Goal: Obtain resource: Obtain resource

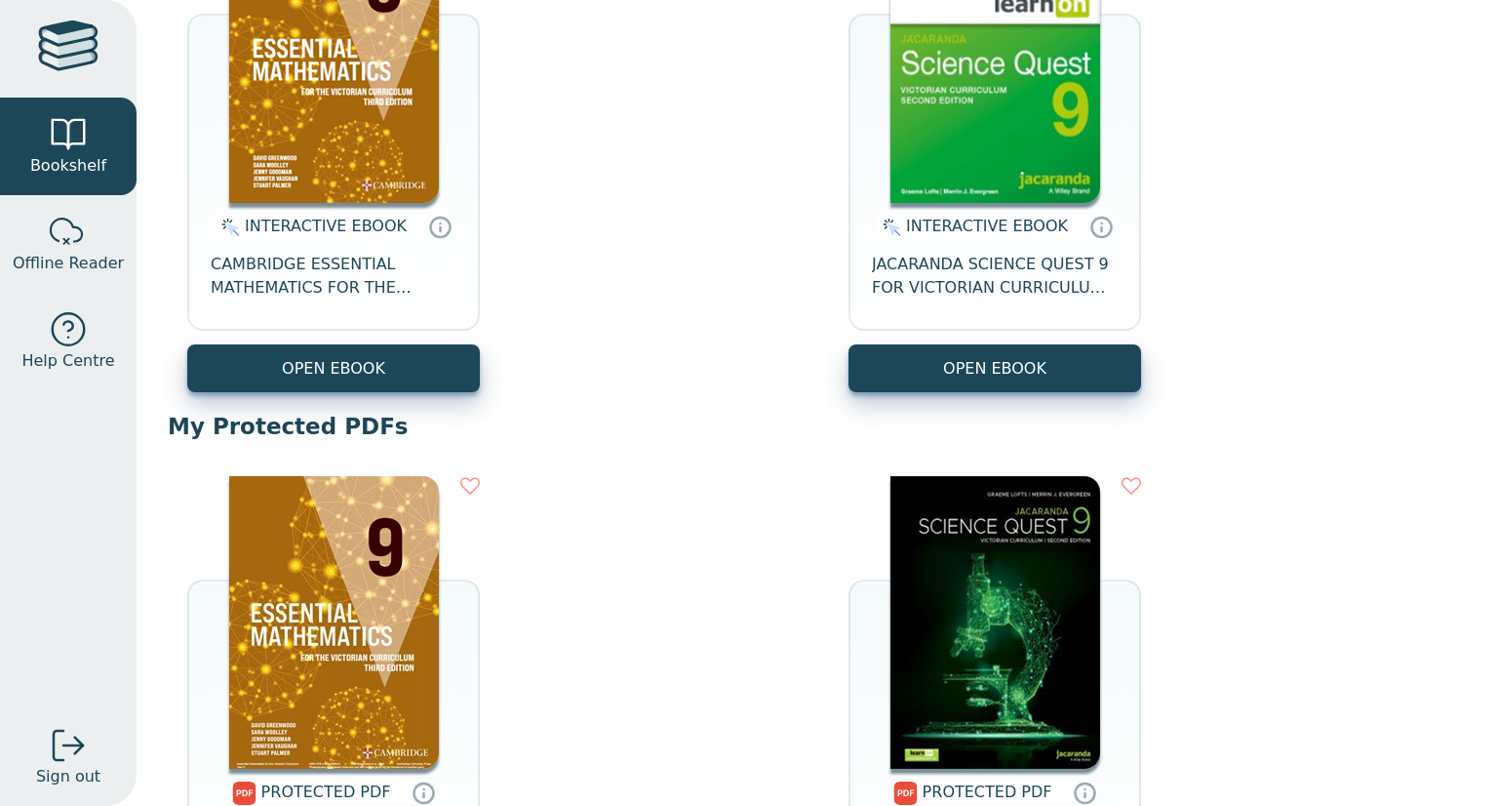
scroll to position [655, 0]
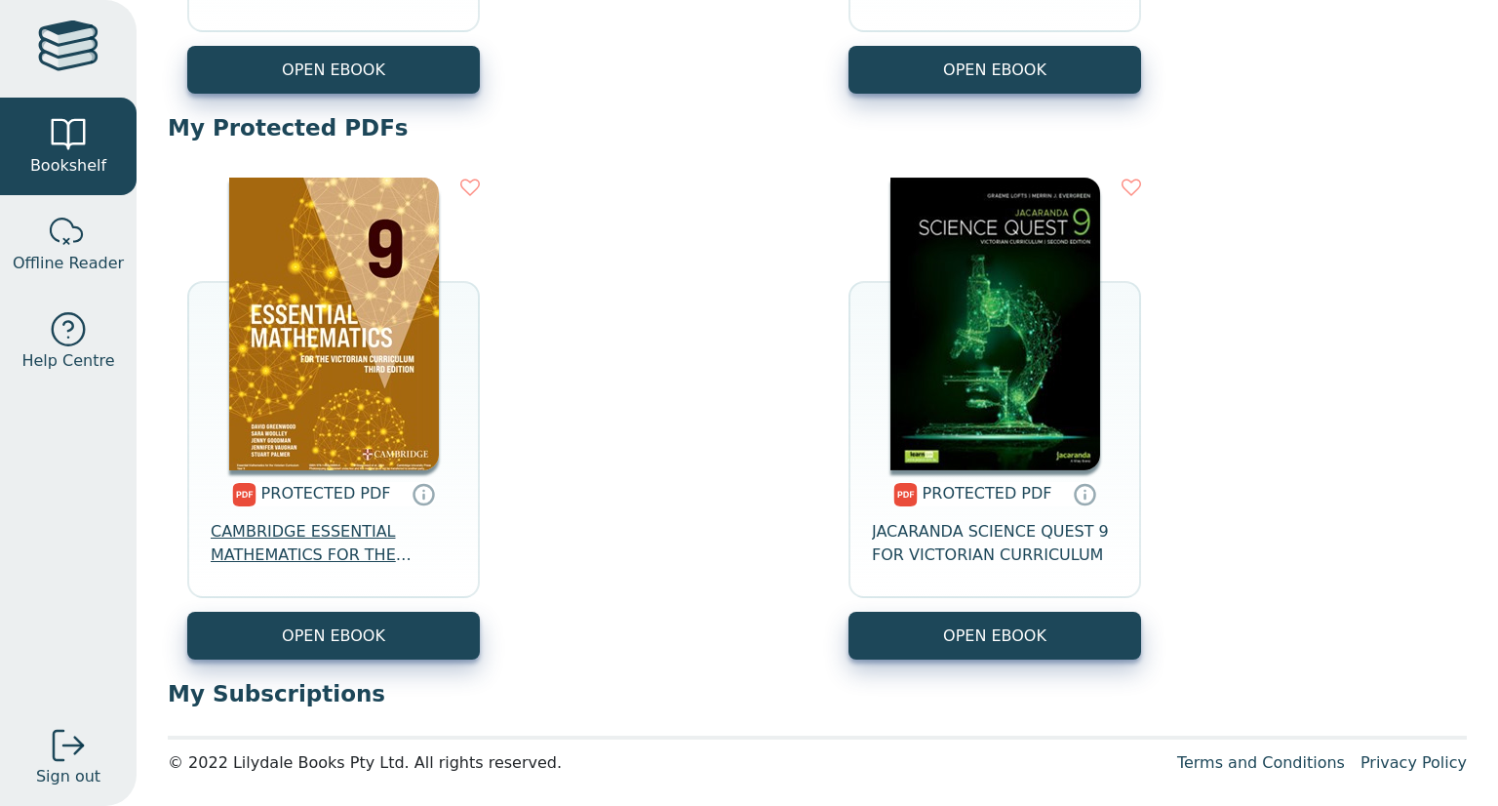
click at [267, 523] on span "CAMBRIDGE ESSENTIAL MATHEMATICS FOR THE VICTORIAN CURRICULUM YEAR 9 3E" at bounding box center [334, 543] width 246 height 47
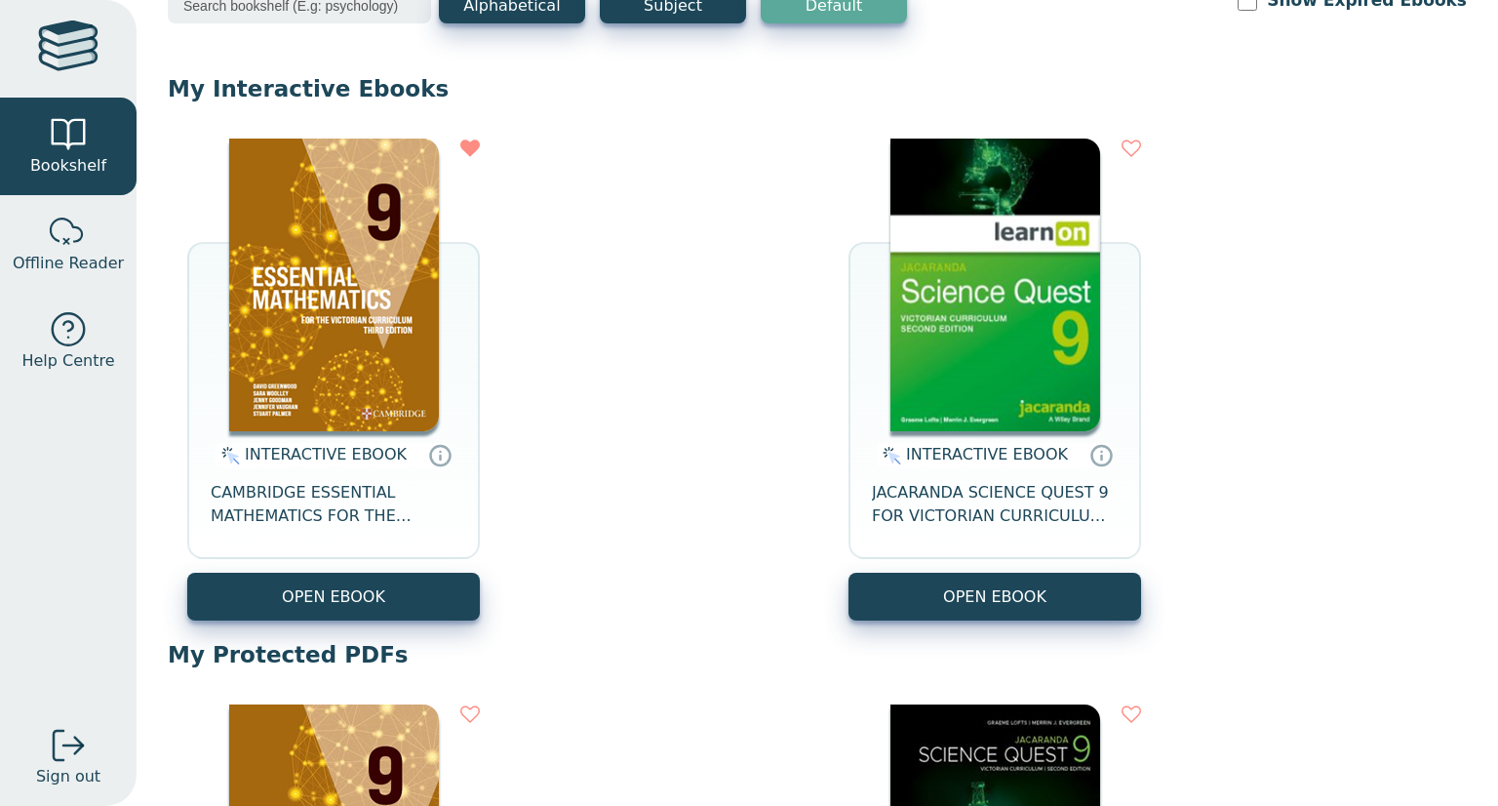
scroll to position [125, 0]
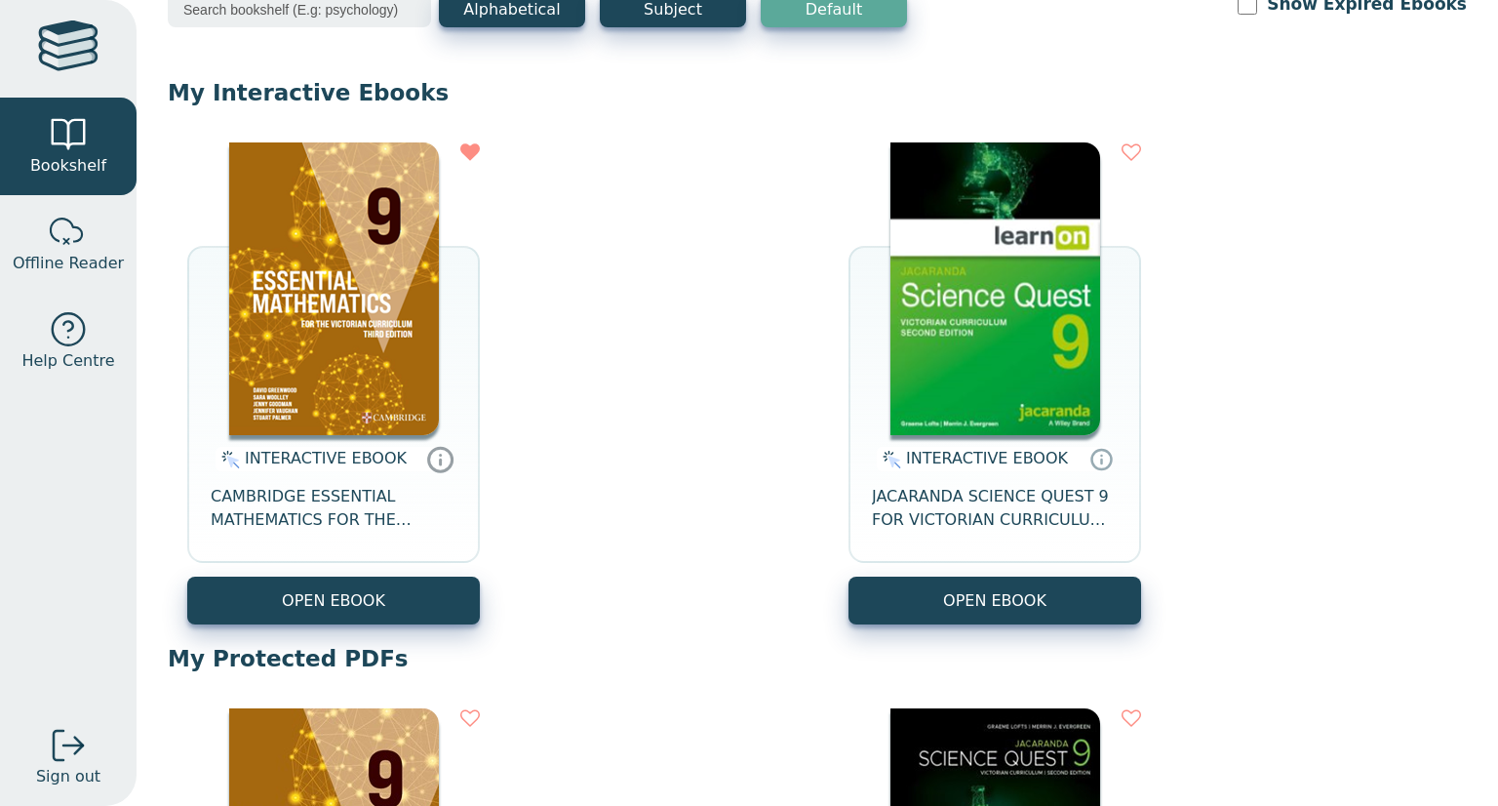
click at [426, 469] on icon at bounding box center [440, 459] width 29 height 28
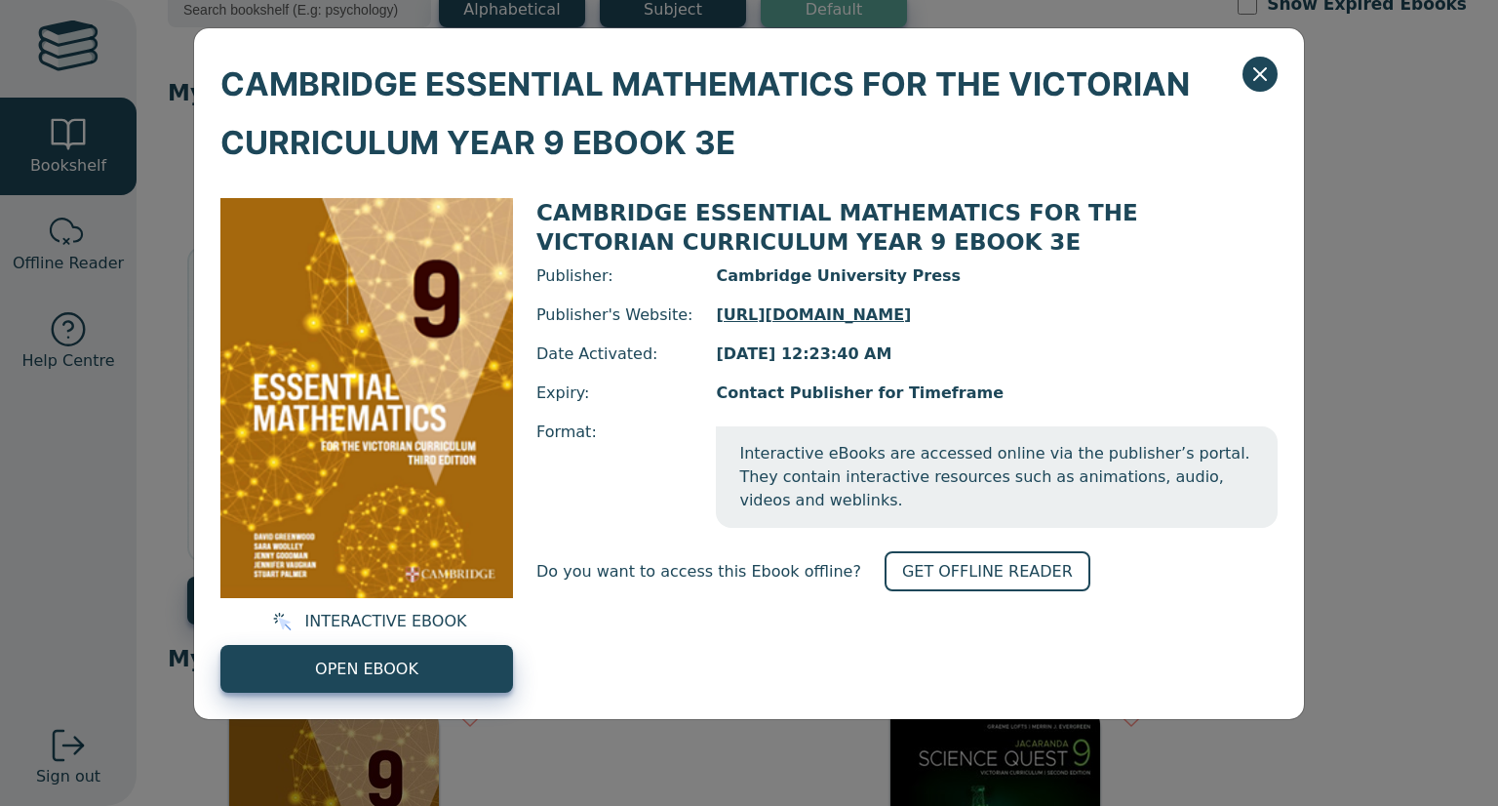
click at [453, 638] on div "INTERACTIVE EBOOK OPEN EBOOK" at bounding box center [366, 445] width 293 height 495
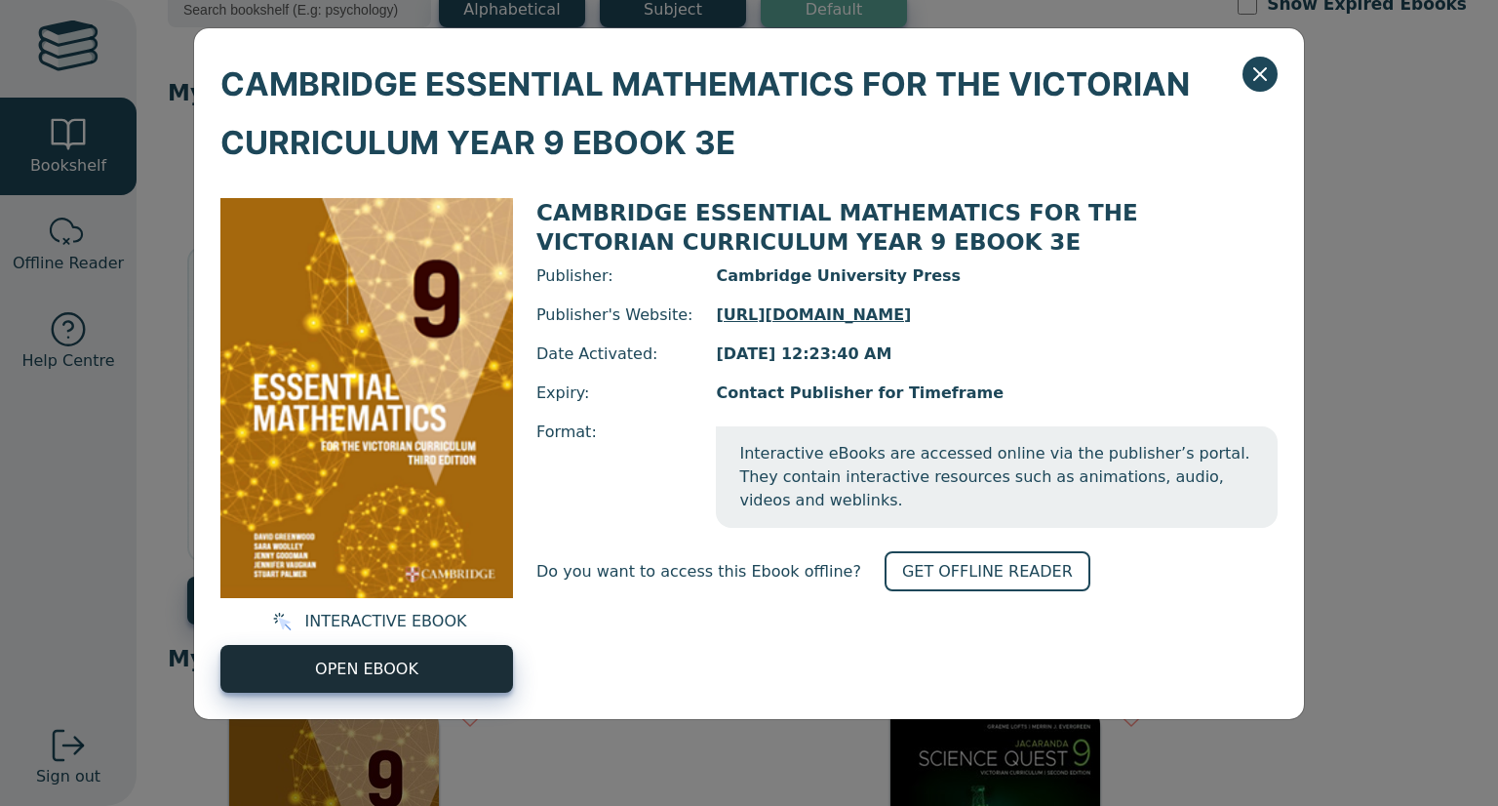
click at [433, 675] on link "OPEN EBOOK" at bounding box center [366, 669] width 293 height 48
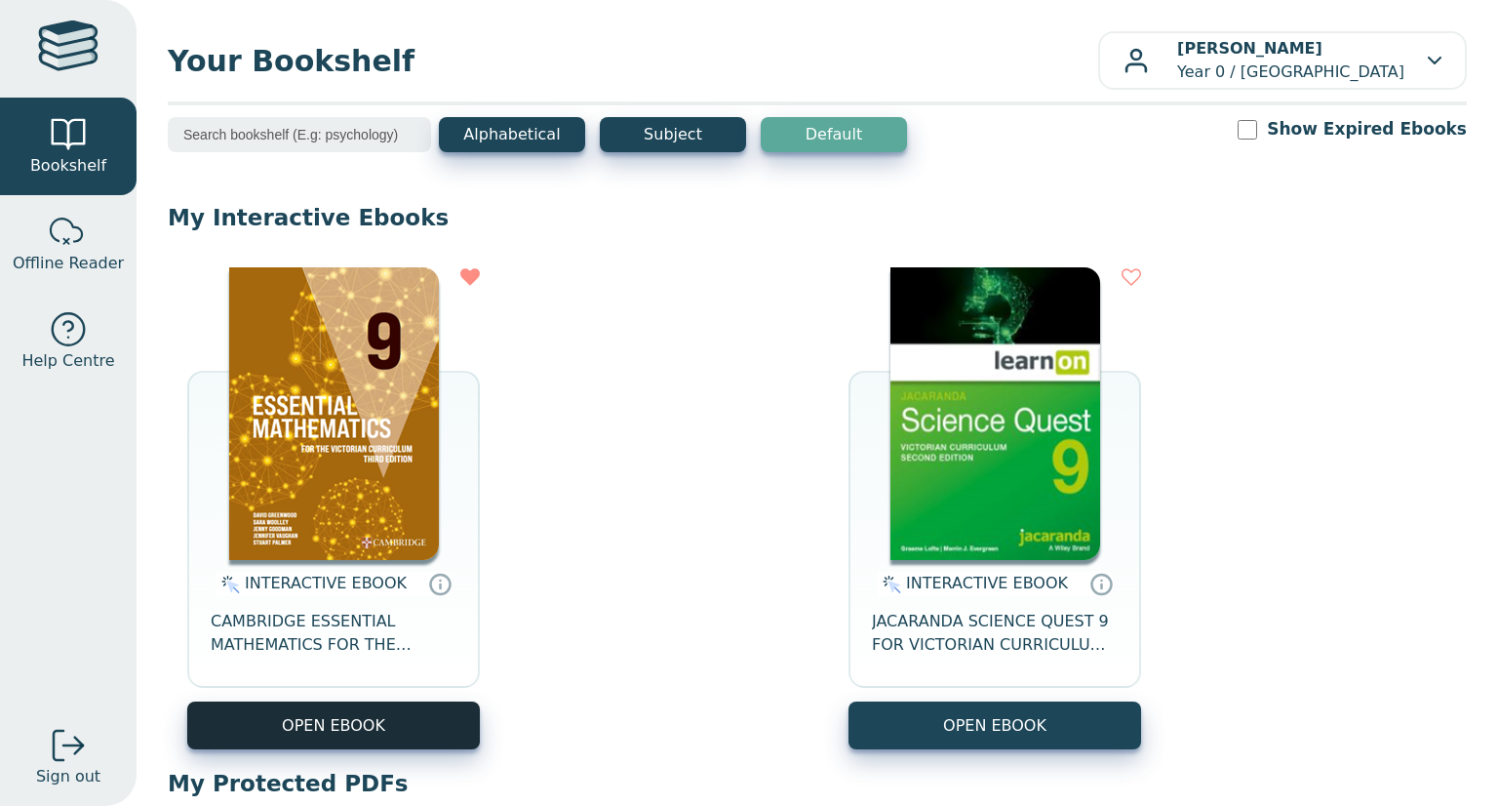
click at [359, 717] on button "OPEN EBOOK" at bounding box center [333, 725] width 293 height 48
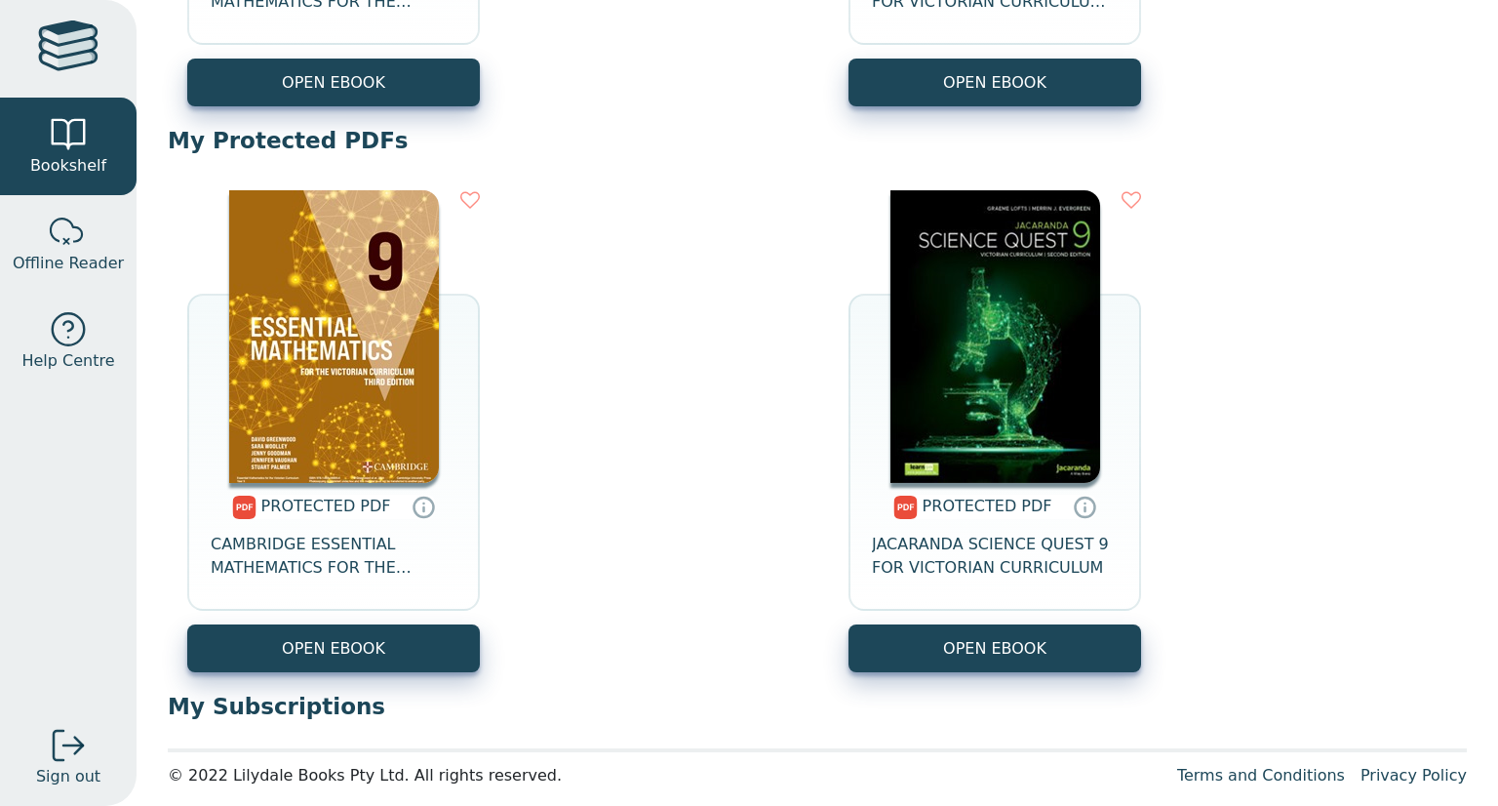
scroll to position [655, 0]
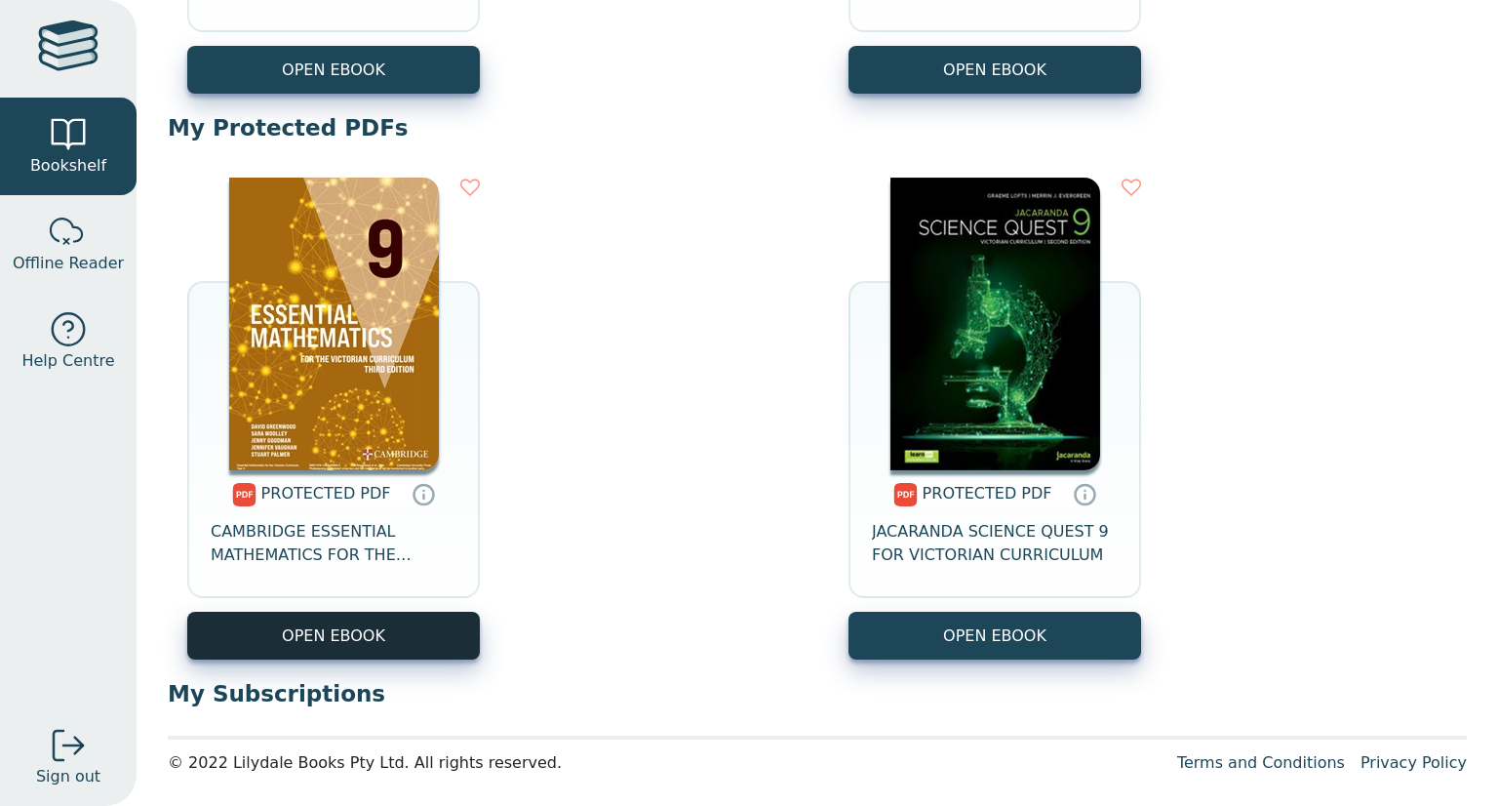
click at [410, 641] on link "OPEN EBOOK" at bounding box center [333, 636] width 293 height 48
